Goal: Information Seeking & Learning: Learn about a topic

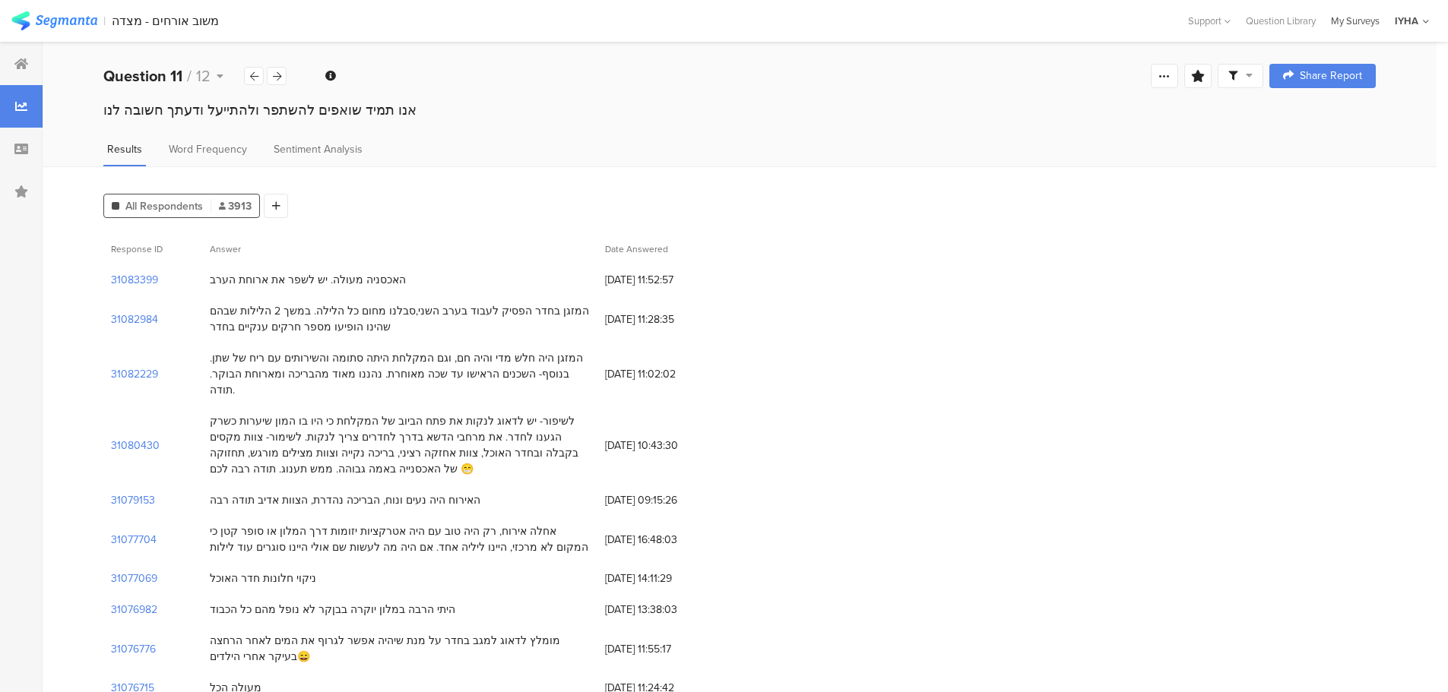
click at [1362, 20] on div "My Surveys" at bounding box center [1355, 21] width 64 height 14
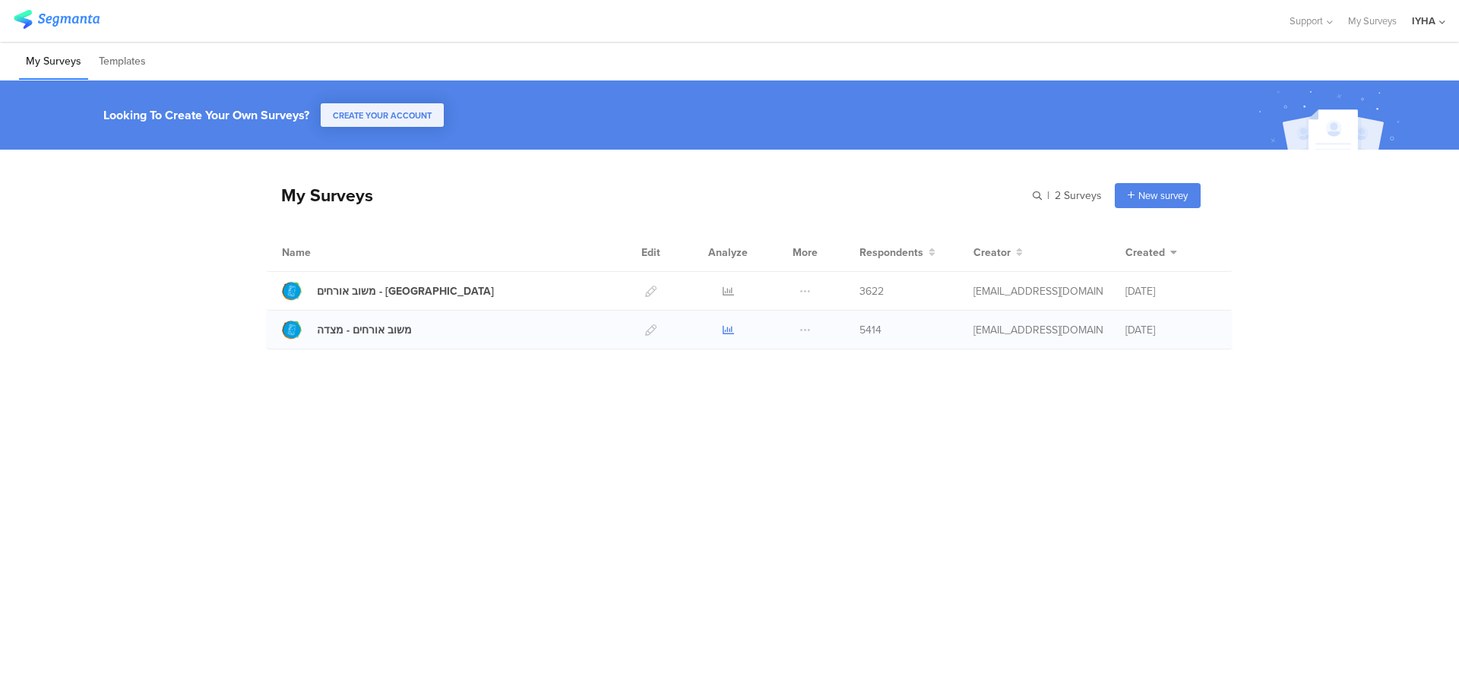
click at [726, 328] on icon at bounding box center [728, 329] width 11 height 11
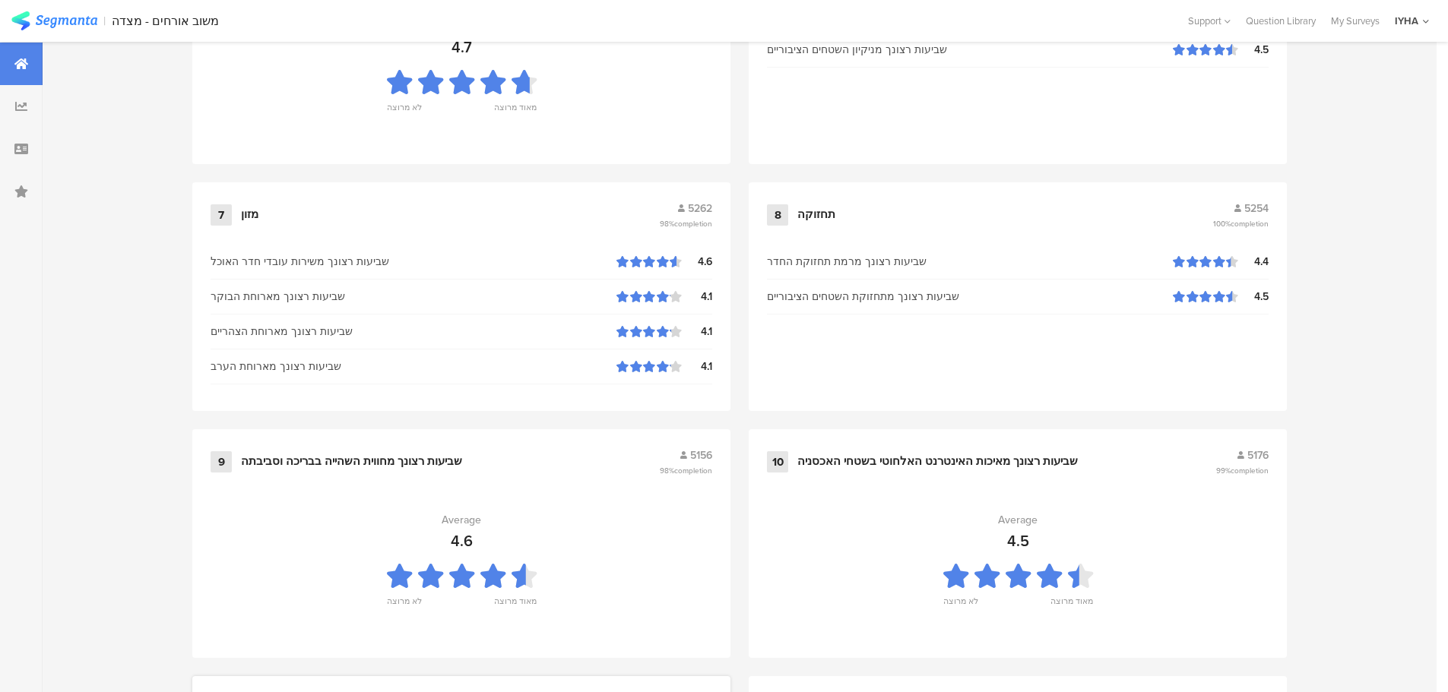
scroll to position [1537, 0]
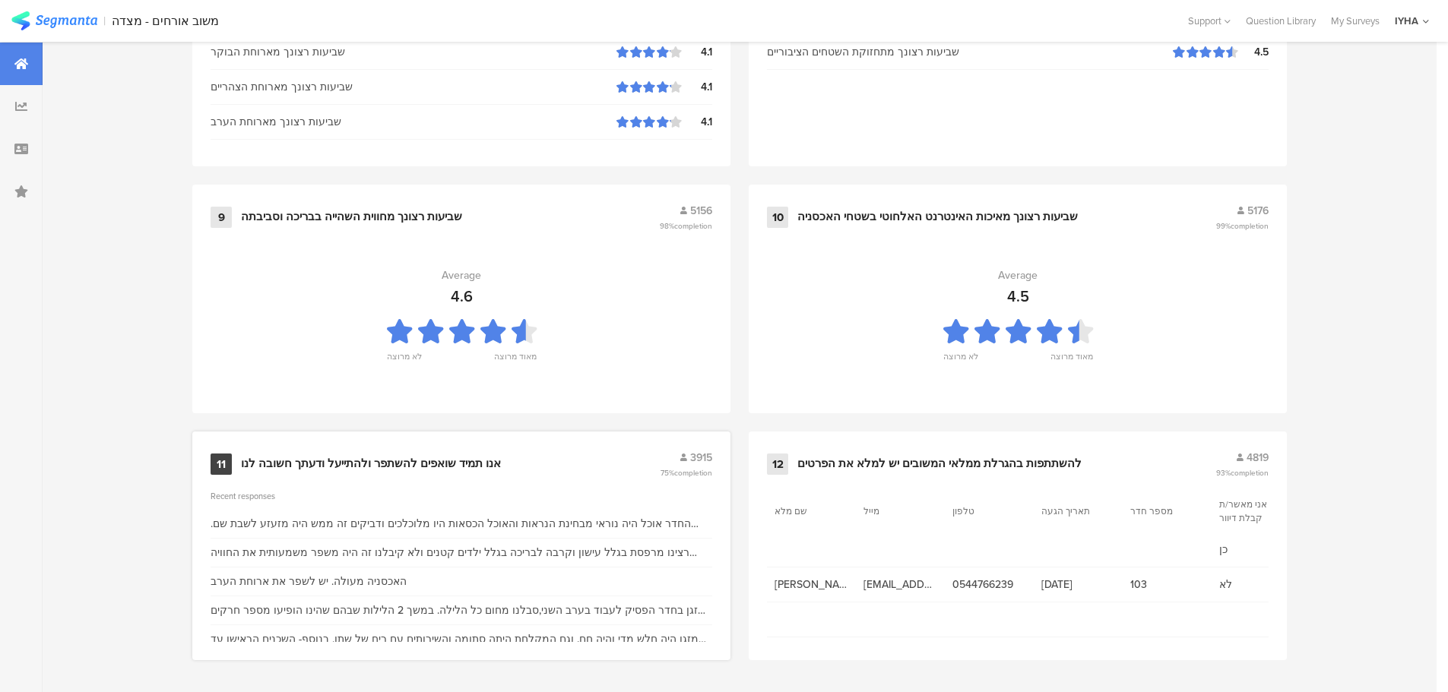
click at [355, 457] on div "אנו תמיד שואפים להשתפר ולהתייעל ודעתך חשובה לנו" at bounding box center [371, 464] width 260 height 15
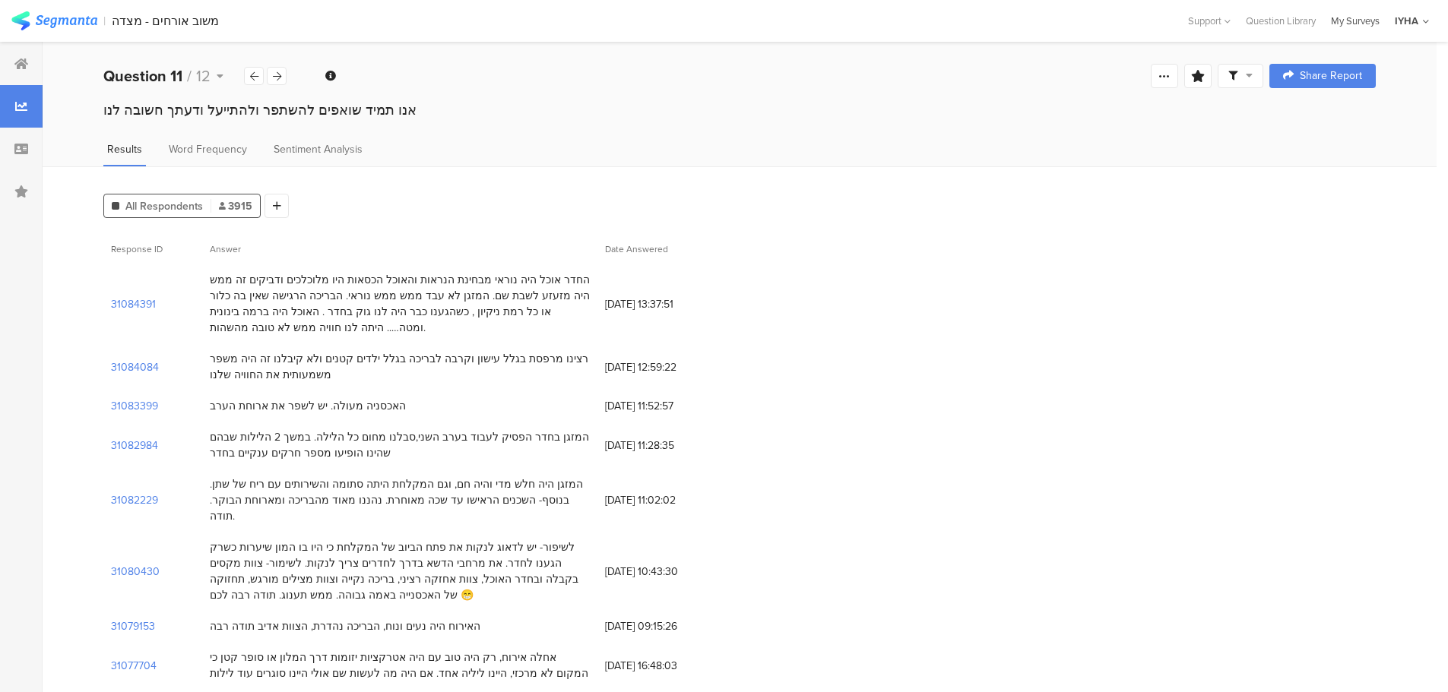
click at [1347, 15] on div "My Surveys" at bounding box center [1355, 21] width 64 height 14
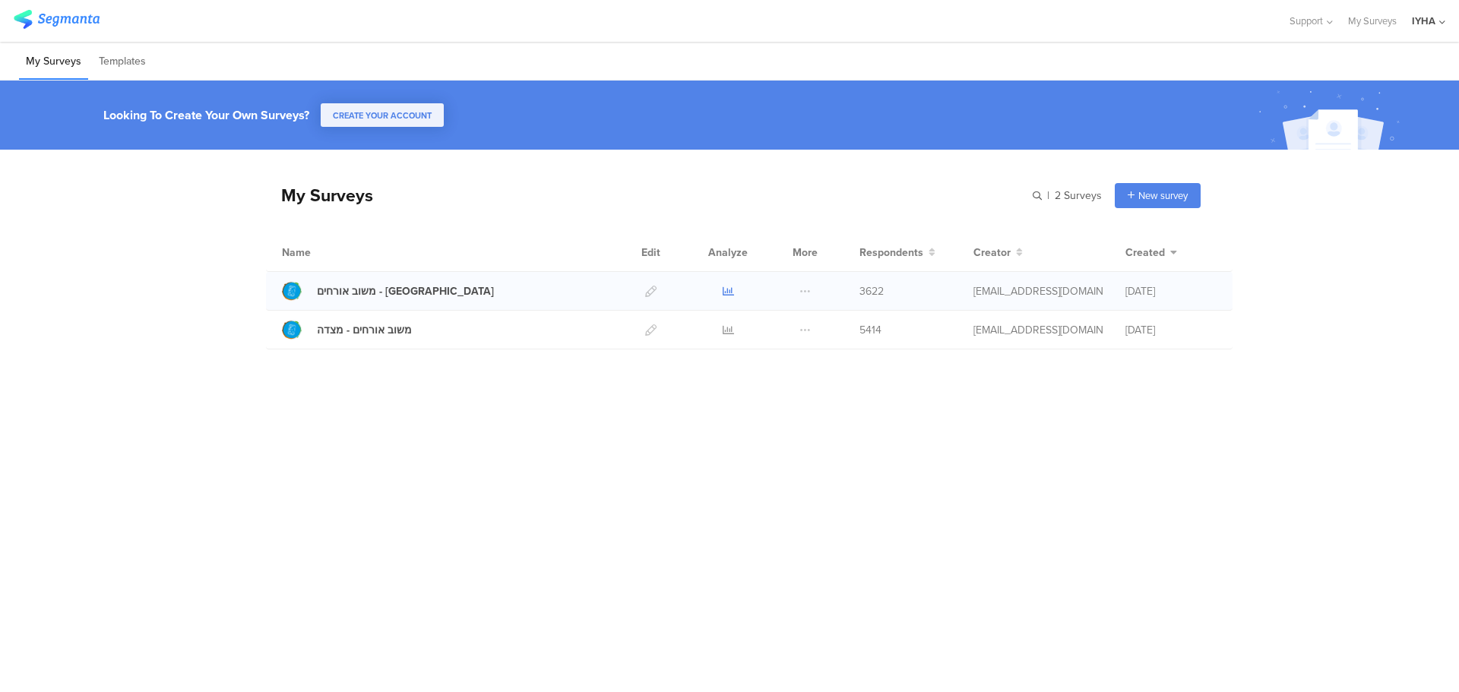
click at [727, 286] on icon at bounding box center [728, 291] width 11 height 11
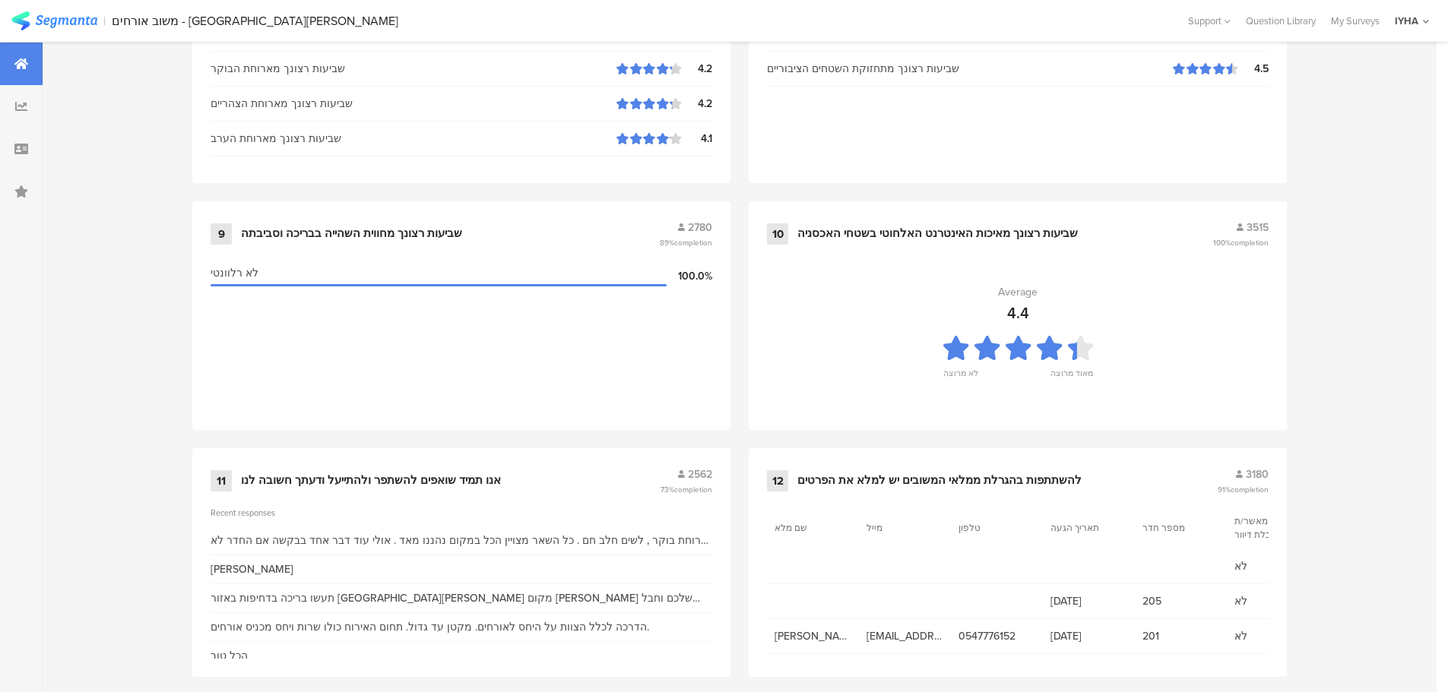
scroll to position [1537, 0]
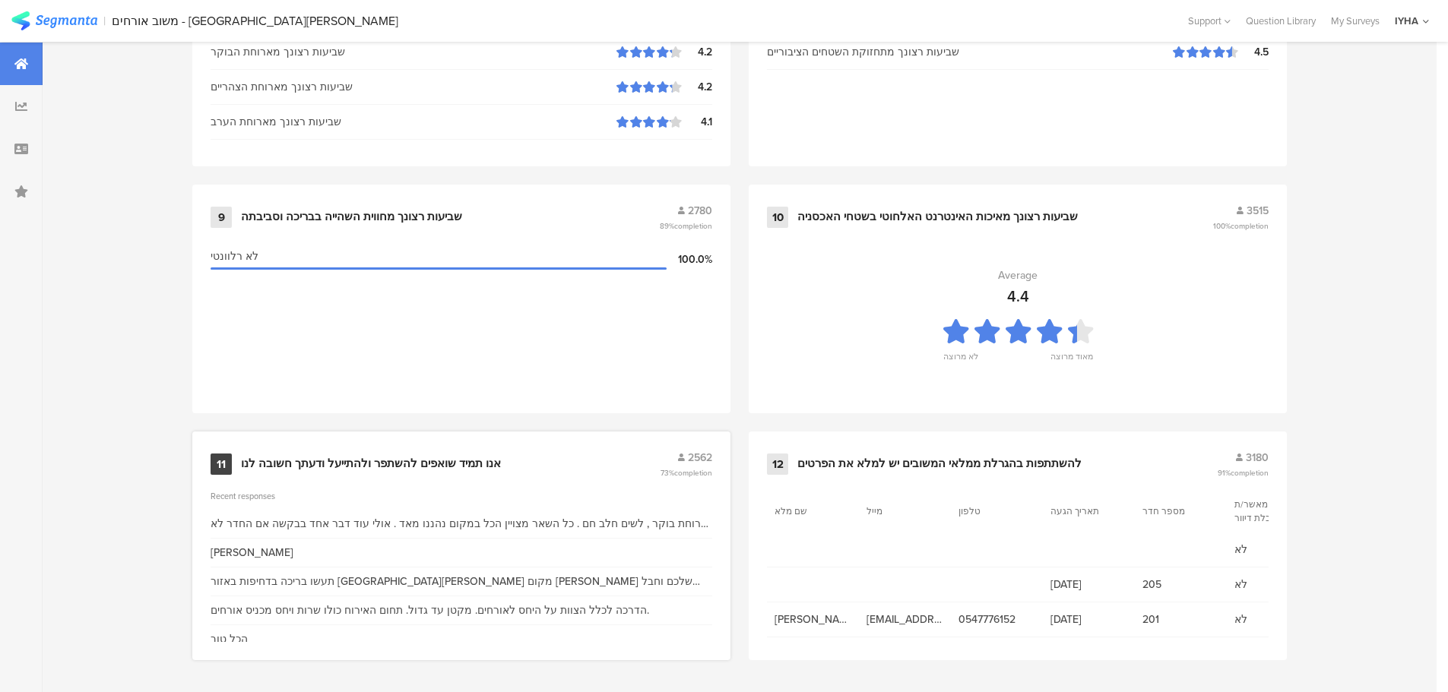
click at [447, 461] on div "אנו תמיד שואפים להשתפר ולהתייעל ודעתך חשובה לנו" at bounding box center [371, 464] width 260 height 15
